Goal: Find contact information: Find contact information

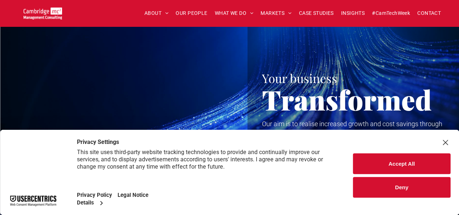
scroll to position [36, 0]
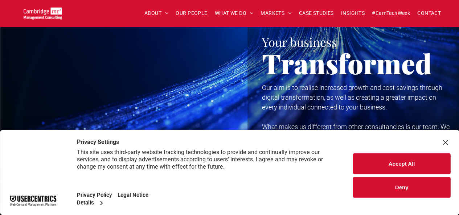
click at [444, 144] on div "Close Layer" at bounding box center [445, 143] width 10 height 10
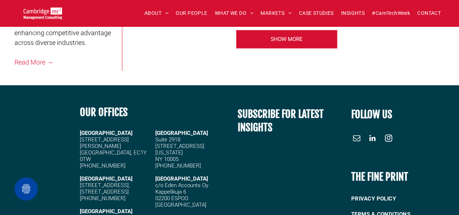
scroll to position [1815, 0]
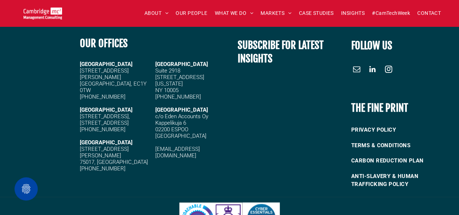
drag, startPoint x: 152, startPoint y: 148, endPoint x: 167, endPoint y: 148, distance: 14.9
click at [167, 148] on div "LONDON 20 Garrett Street London, EC1Y 0TW +44 (0)1223 750335 CAMBRIDGE 5 High G…" at bounding box center [153, 116] width 146 height 118
click at [217, 145] on h5 at bounding box center [190, 142] width 71 height 7
click at [214, 147] on div "UNITED STATES Suite 2918 40 Wall Street New York NY 10005 +44 (0)1223 750335 FI…" at bounding box center [190, 109] width 71 height 99
copy div "[EMAIL_ADDRESS][DOMAIN_NAME]"
